Goal: Find specific page/section

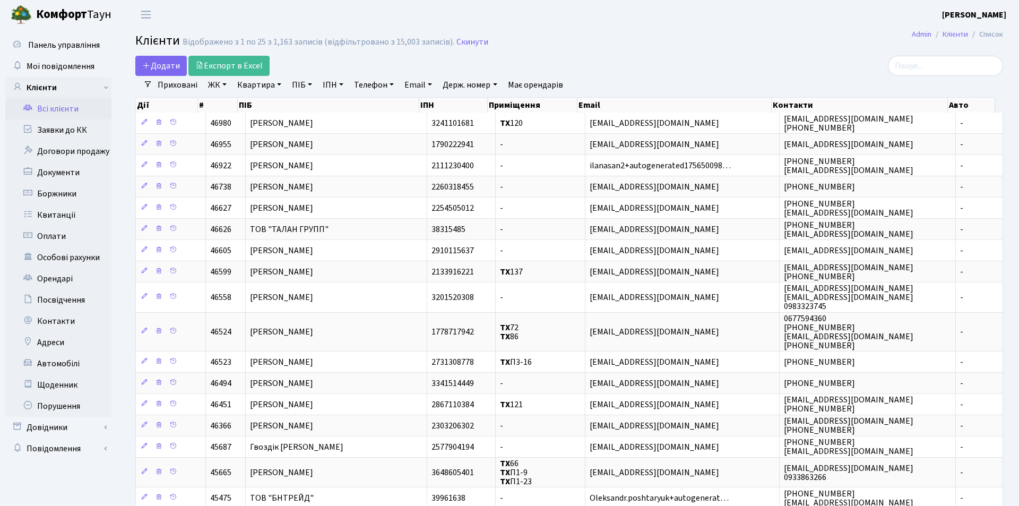
select select "25"
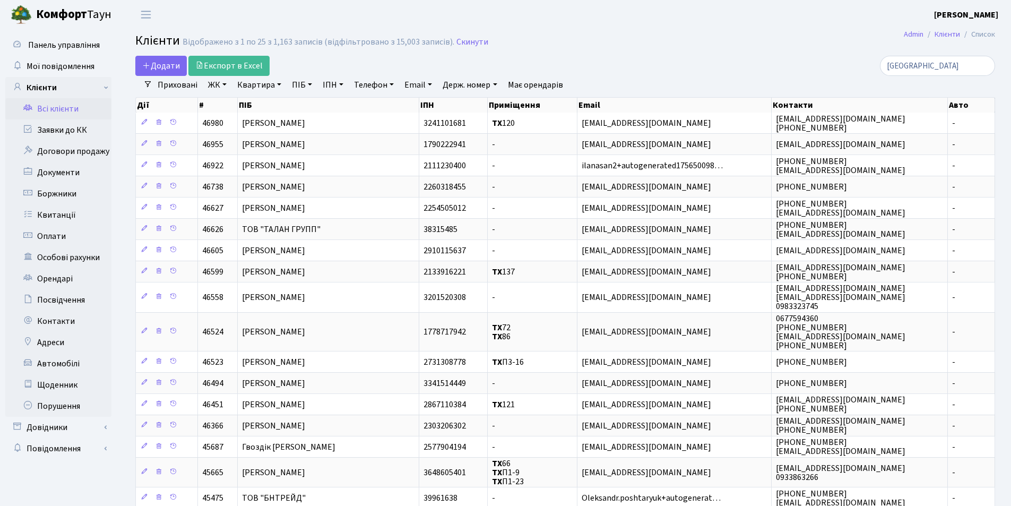
type input "[PERSON_NAME]"
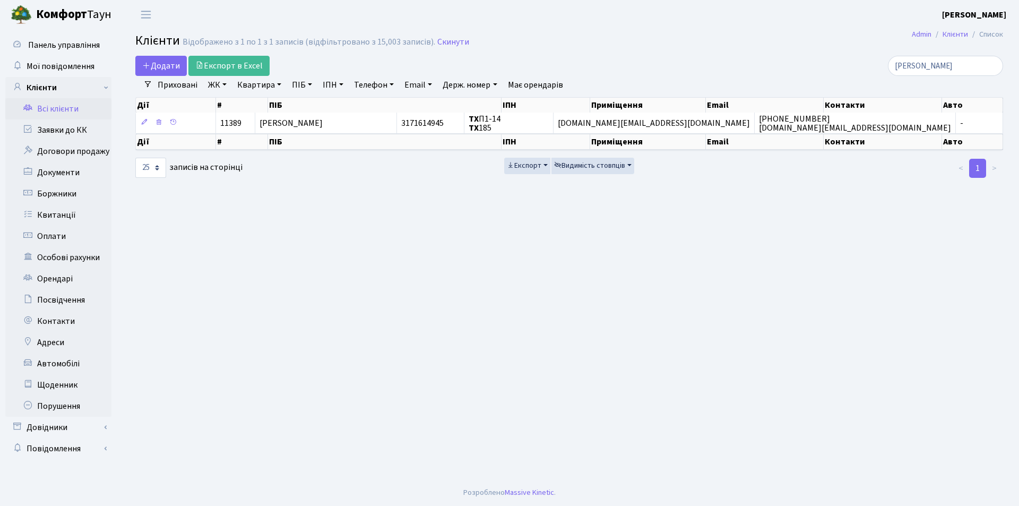
click at [994, 65] on input "[PERSON_NAME]" at bounding box center [945, 66] width 115 height 20
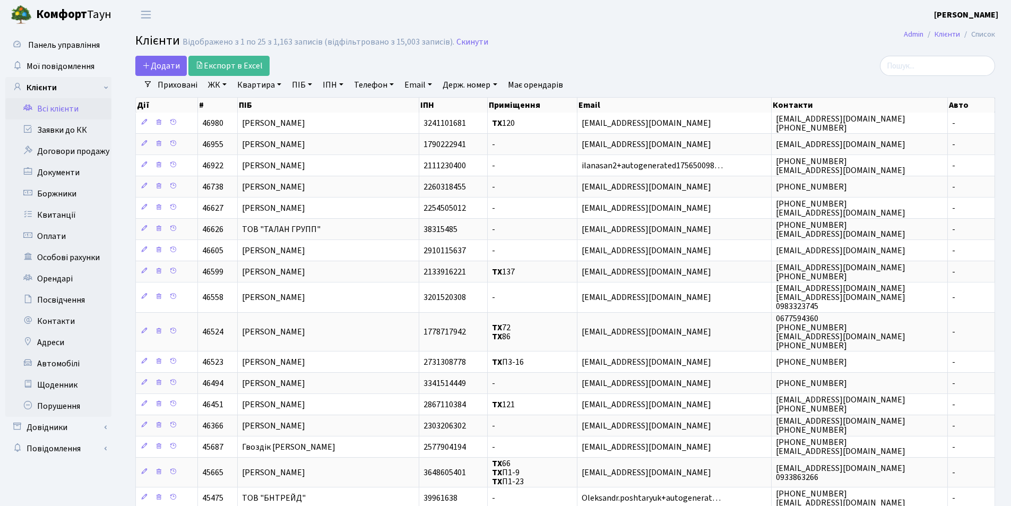
click at [52, 108] on link "Всі клієнти" at bounding box center [58, 108] width 106 height 21
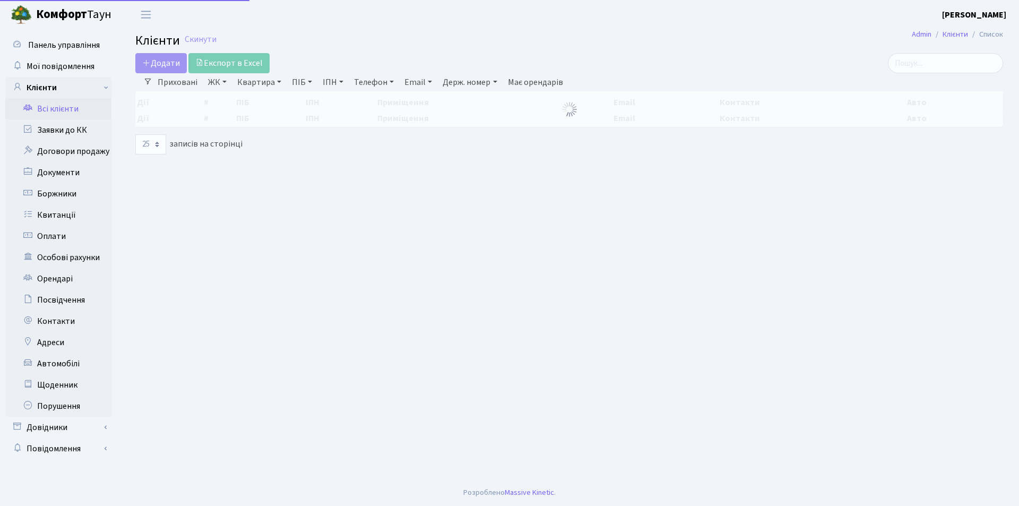
select select "25"
